Goal: Complete application form: Complete application form

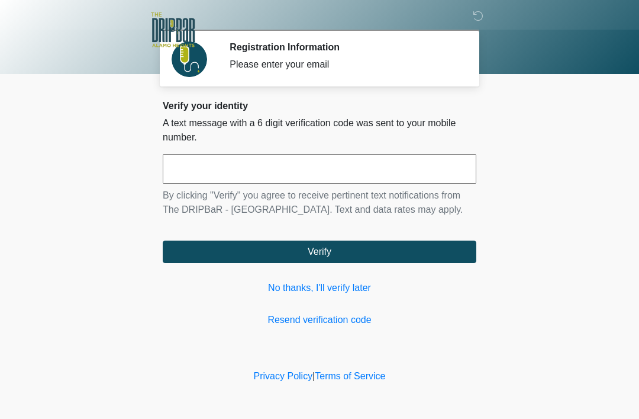
click at [328, 287] on link "No thanks, I'll verify later" at bounding box center [320, 288] width 314 height 14
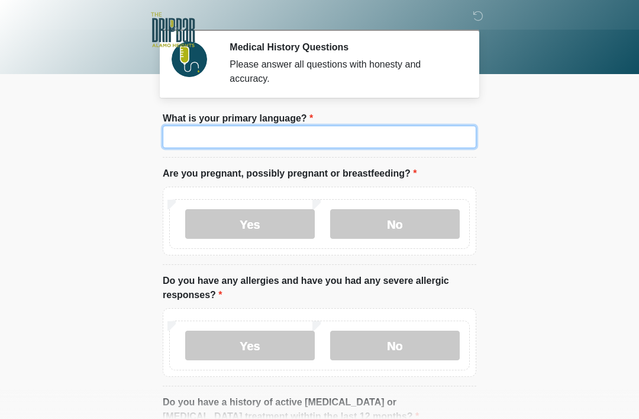
click at [422, 133] on input "What is your primary language?" at bounding box center [320, 136] width 314 height 22
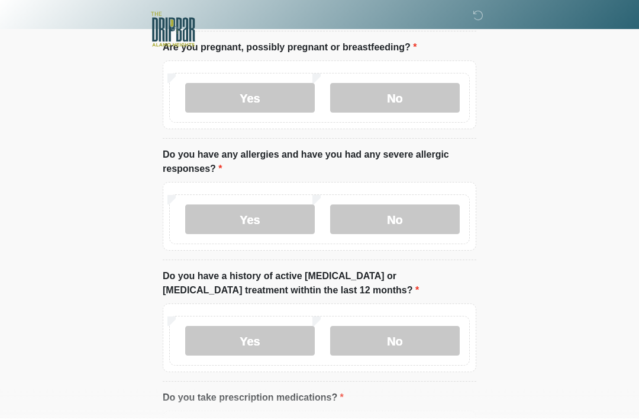
scroll to position [126, 0]
type input "*******"
click at [414, 98] on label "No" at bounding box center [395, 98] width 130 height 30
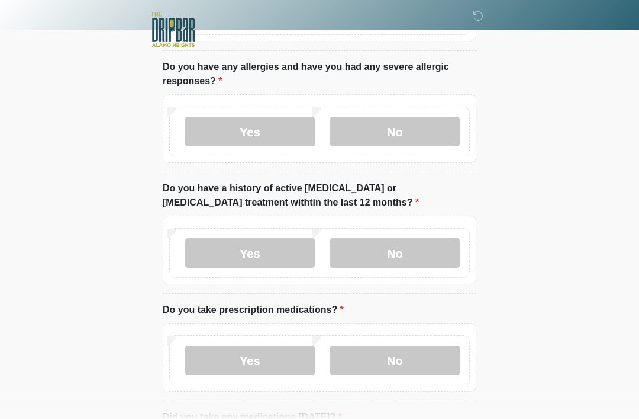
scroll to position [211, 0]
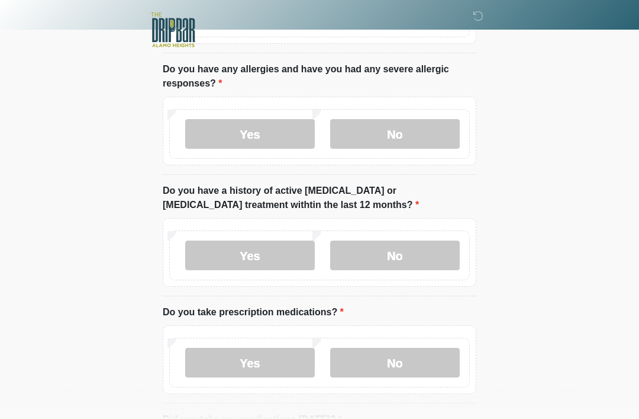
click at [426, 127] on label "No" at bounding box center [395, 134] width 130 height 30
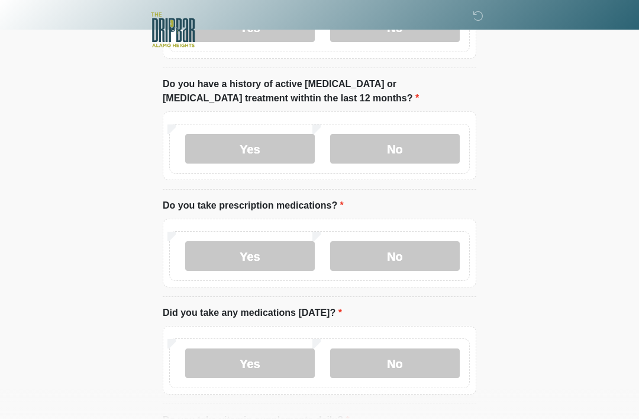
scroll to position [321, 0]
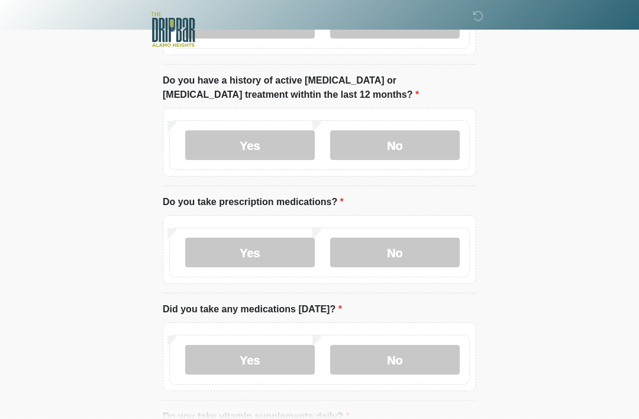
click at [436, 131] on label "No" at bounding box center [395, 146] width 130 height 30
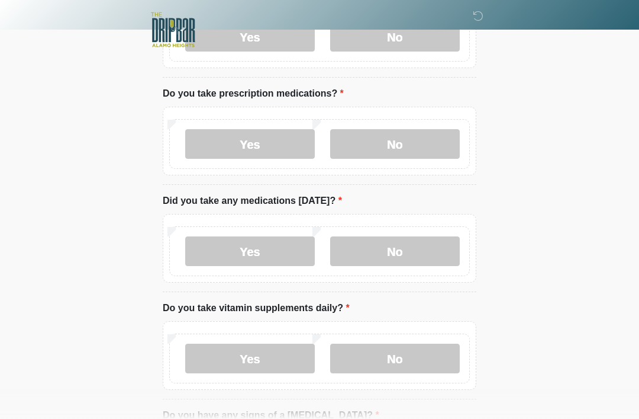
scroll to position [435, 0]
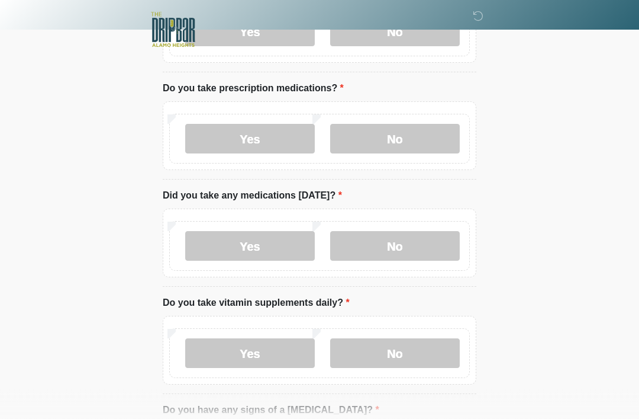
click at [416, 137] on label "No" at bounding box center [395, 139] width 130 height 30
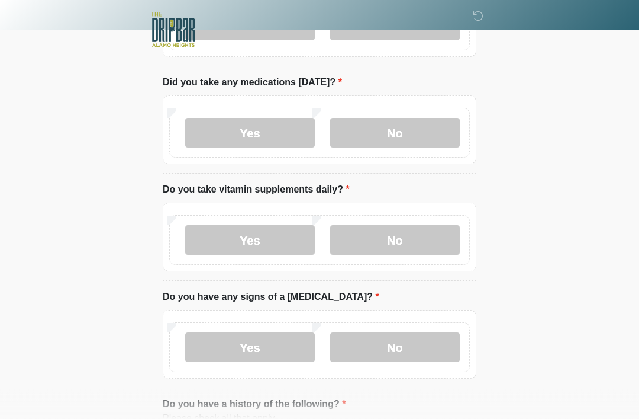
scroll to position [549, 0]
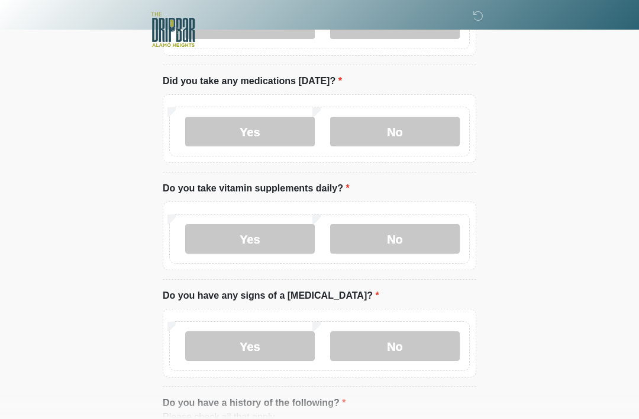
click at [429, 127] on label "No" at bounding box center [395, 132] width 130 height 30
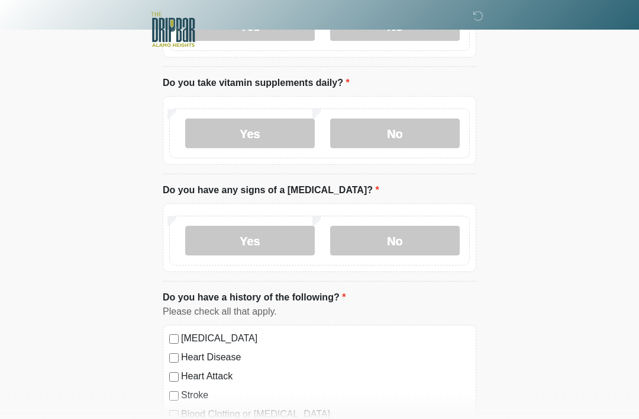
scroll to position [655, 0]
click at [419, 130] on label "No" at bounding box center [395, 133] width 130 height 30
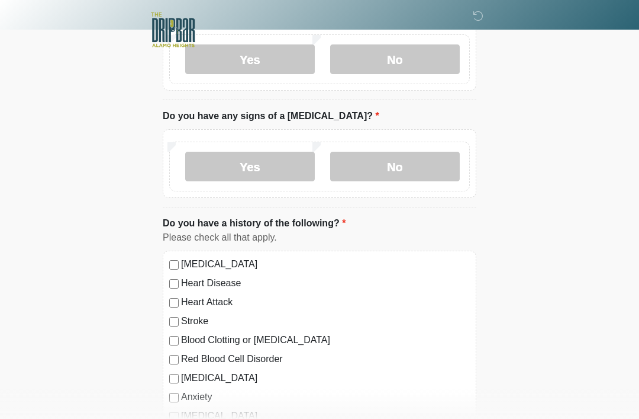
scroll to position [730, 0]
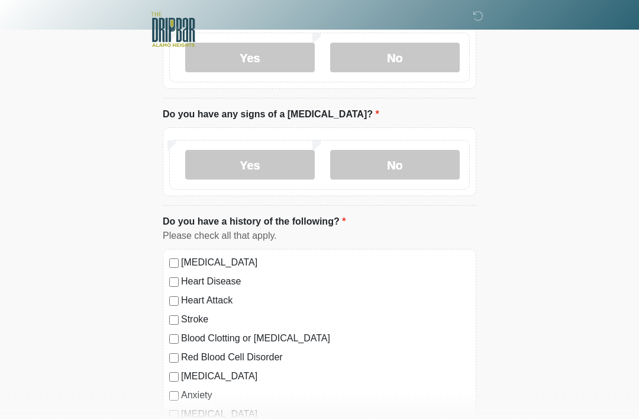
click at [414, 155] on label "No" at bounding box center [395, 165] width 130 height 30
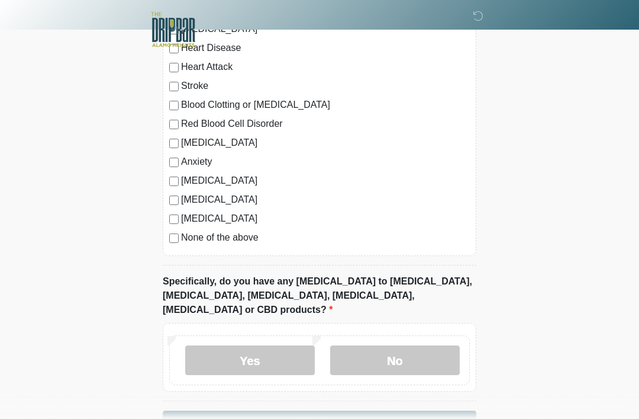
scroll to position [967, 0]
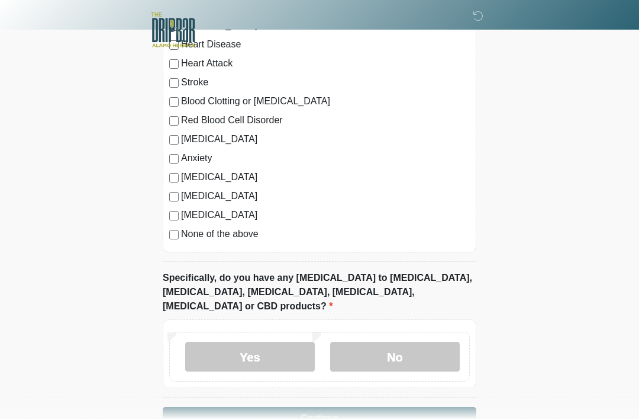
click at [178, 151] on div "Anxiety" at bounding box center [319, 158] width 301 height 14
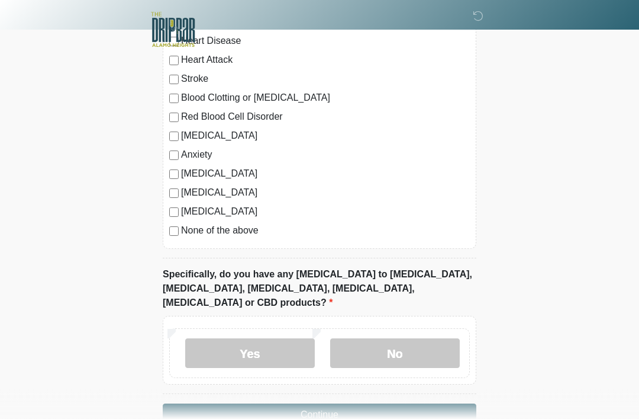
scroll to position [987, 0]
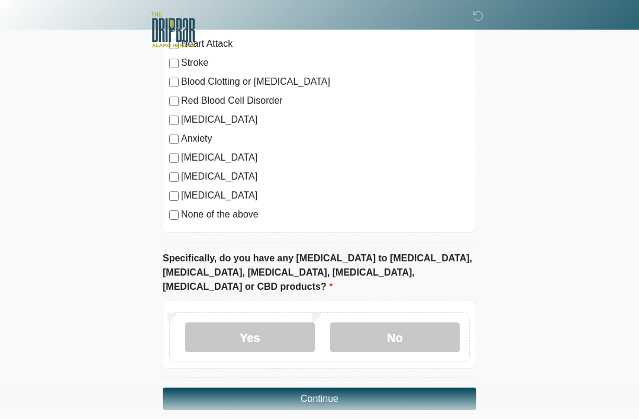
click at [429, 322] on label "No" at bounding box center [395, 337] width 130 height 30
click at [427, 387] on button "Continue" at bounding box center [320, 398] width 314 height 22
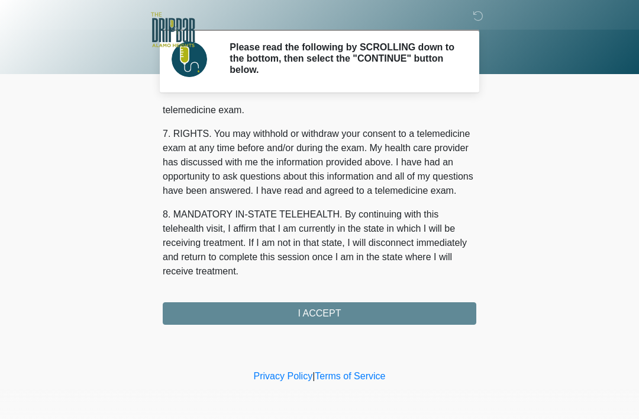
scroll to position [519, 0]
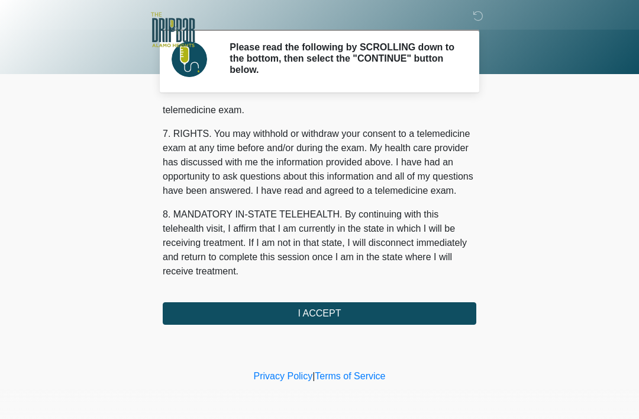
click at [411, 310] on button "I ACCEPT" at bounding box center [320, 313] width 314 height 22
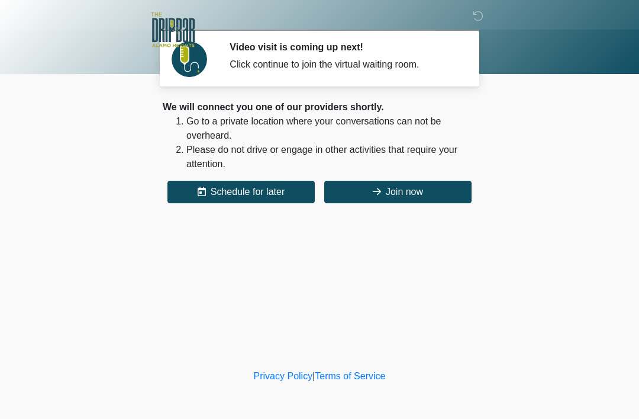
click at [439, 194] on button "Join now" at bounding box center [397, 192] width 147 height 22
